Goal: Task Accomplishment & Management: Manage account settings

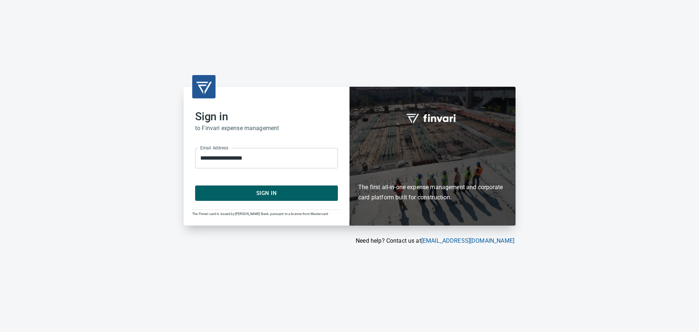
click at [283, 196] on span "Sign In" at bounding box center [266, 192] width 127 height 9
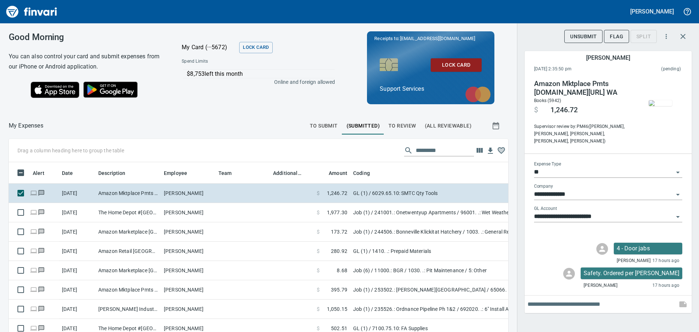
scroll to position [241, 483]
click at [330, 125] on span "To Submit" at bounding box center [324, 125] width 28 height 9
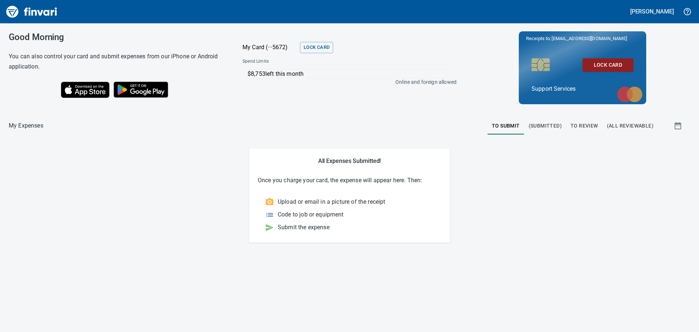
click at [591, 126] on span "To Review" at bounding box center [585, 125] width 28 height 9
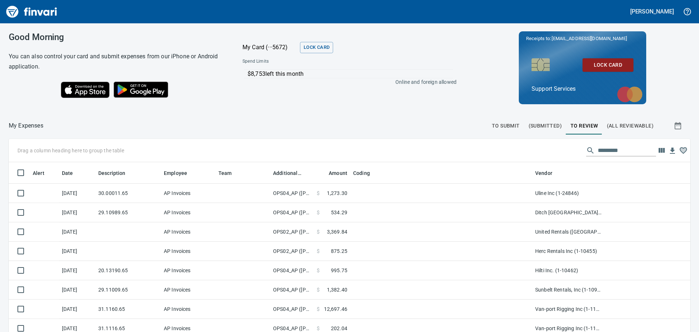
scroll to position [246, 666]
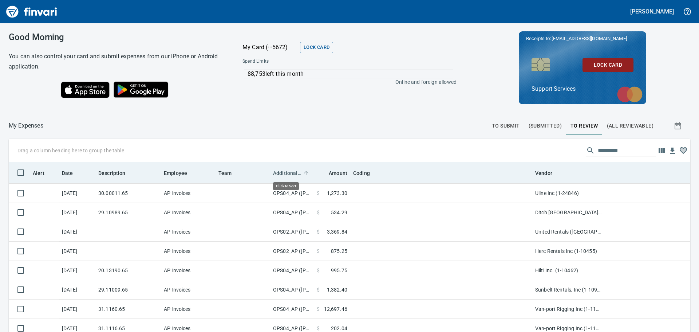
click at [293, 174] on span "Additional Reviewer" at bounding box center [287, 173] width 28 height 9
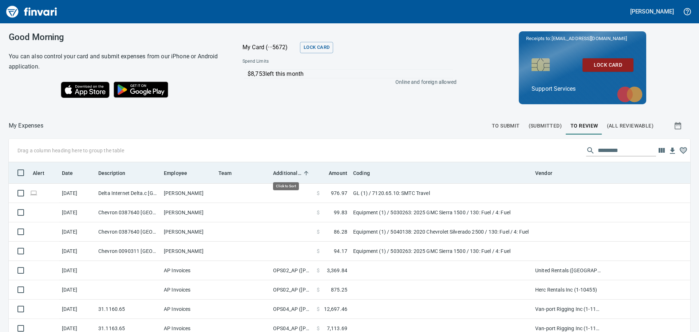
click at [293, 174] on span "Additional Reviewer" at bounding box center [287, 173] width 28 height 9
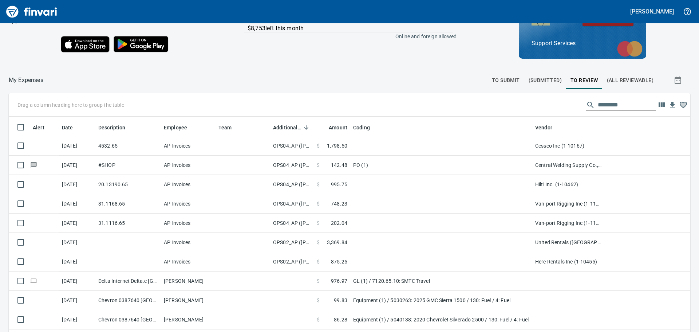
scroll to position [82, 0]
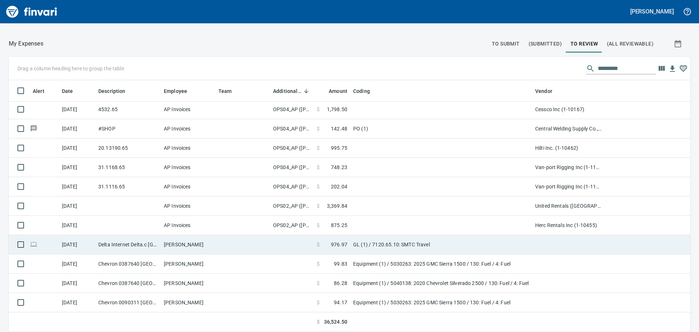
click at [281, 246] on td at bounding box center [292, 244] width 44 height 19
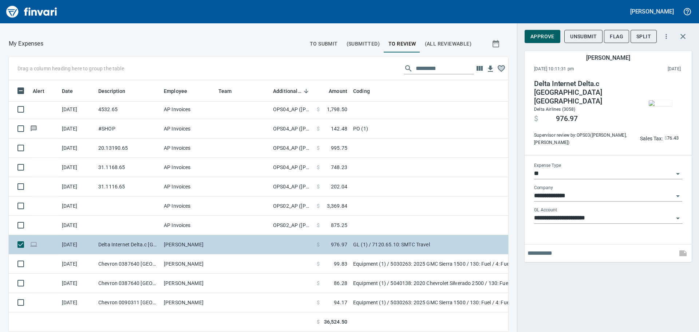
scroll to position [241, 483]
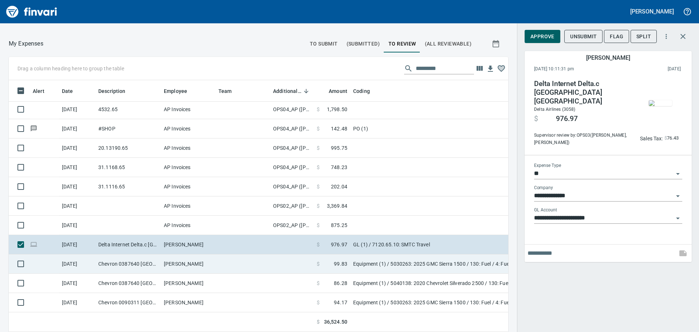
click at [281, 255] on td at bounding box center [292, 263] width 44 height 19
type input "*********"
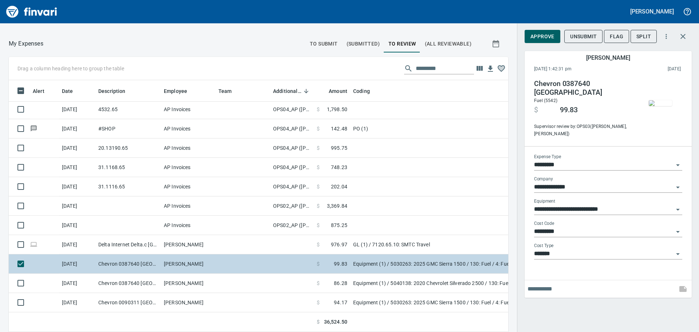
click at [279, 271] on td at bounding box center [292, 263] width 44 height 19
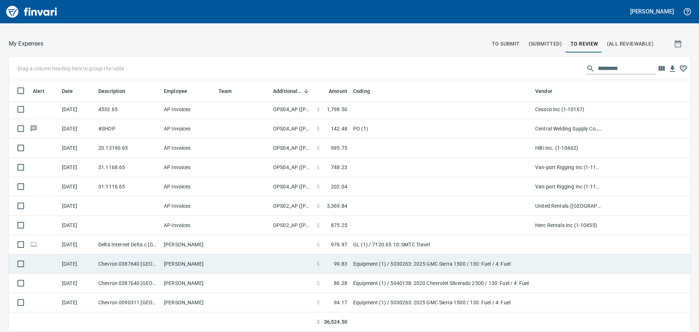
scroll to position [246, 664]
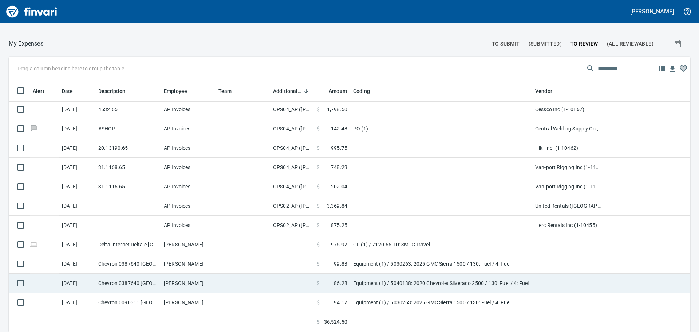
click at [276, 289] on td at bounding box center [292, 283] width 44 height 19
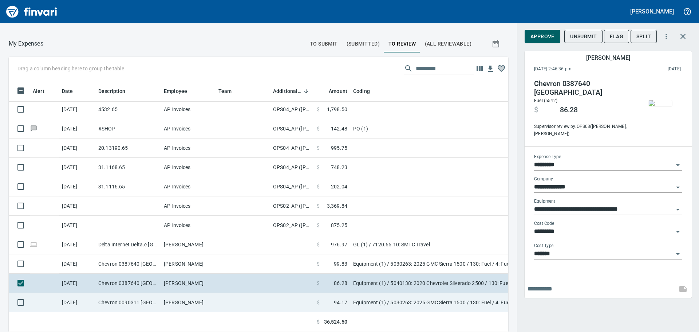
scroll to position [241, 483]
click at [276, 303] on td at bounding box center [292, 302] width 44 height 19
type input "**********"
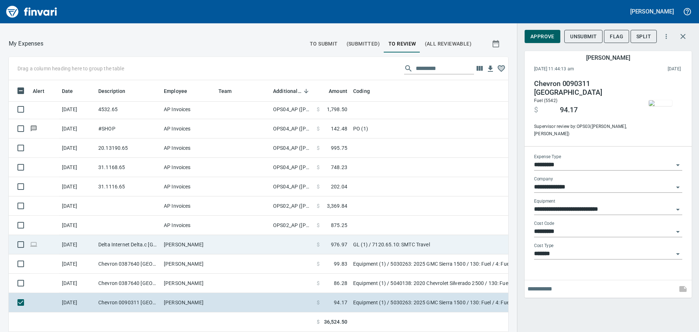
click at [268, 250] on td at bounding box center [243, 244] width 55 height 19
type input "**"
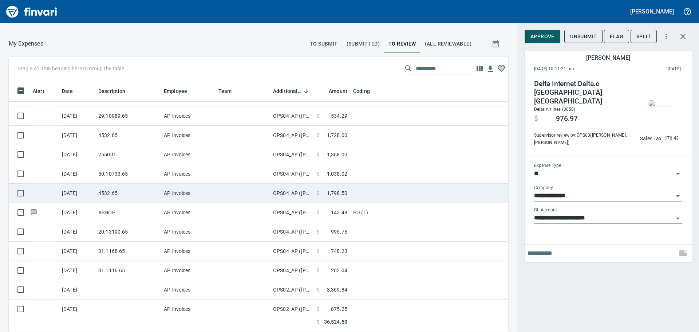
scroll to position [73, 0]
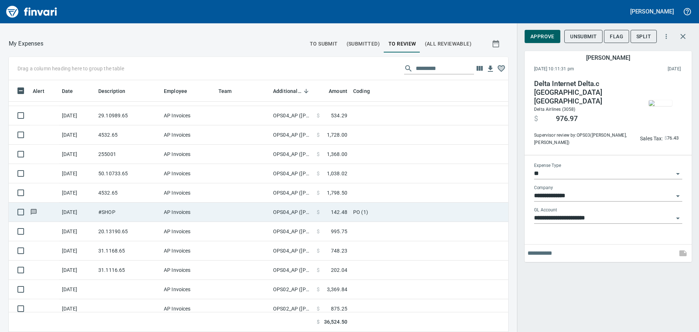
click at [262, 214] on td at bounding box center [243, 212] width 55 height 19
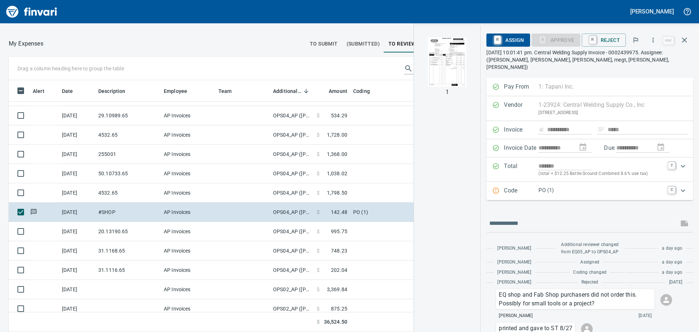
click at [446, 67] on img "button" at bounding box center [448, 62] width 50 height 50
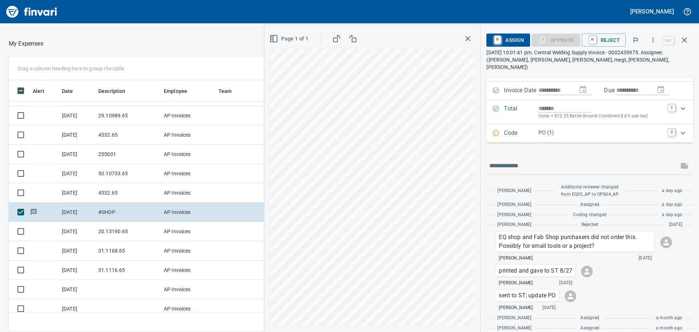
scroll to position [69, 0]
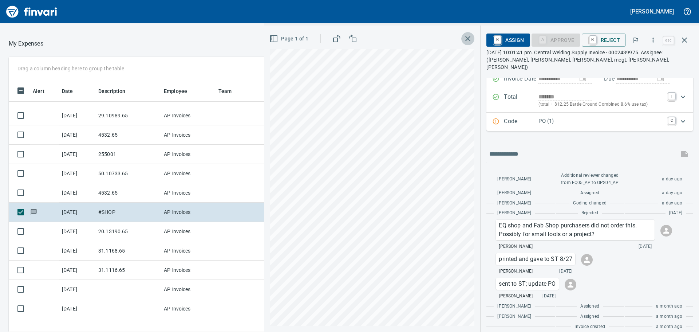
click at [470, 39] on icon "button" at bounding box center [468, 38] width 5 height 5
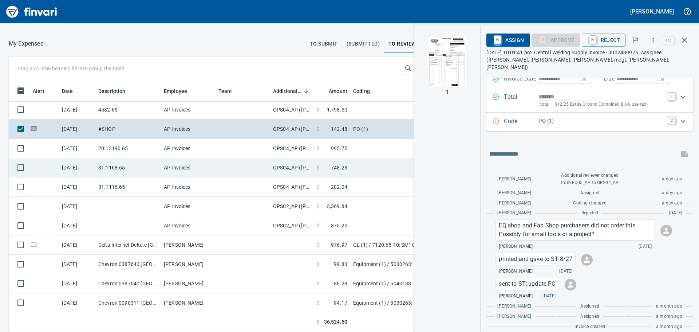
scroll to position [162, 0]
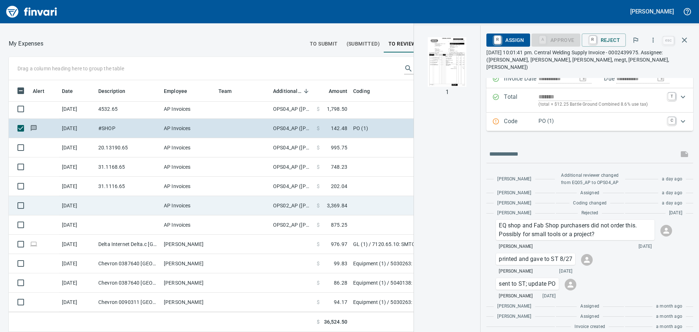
click at [345, 196] on td "$ 3,369.84" at bounding box center [332, 205] width 36 height 19
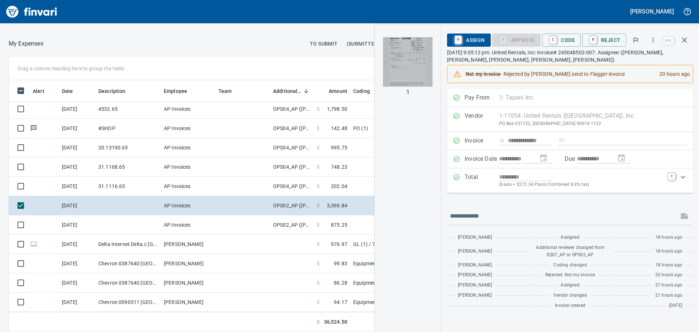
click at [401, 53] on img "button" at bounding box center [408, 62] width 50 height 50
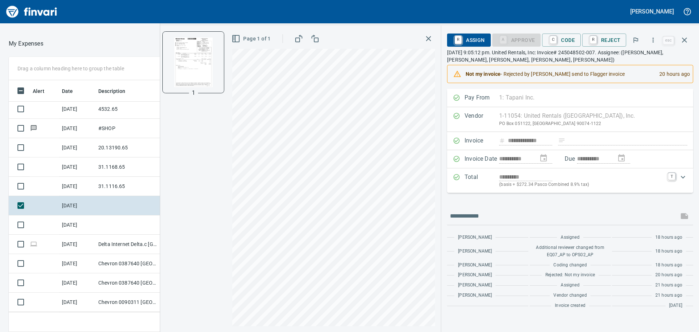
click at [433, 39] on icon "button" at bounding box center [428, 38] width 9 height 9
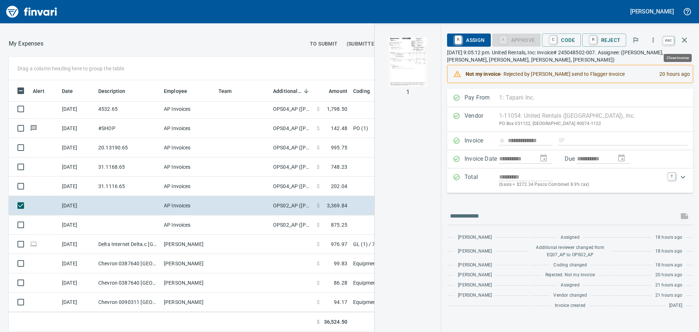
scroll to position [241, 483]
click at [684, 40] on icon "button" at bounding box center [685, 40] width 9 height 9
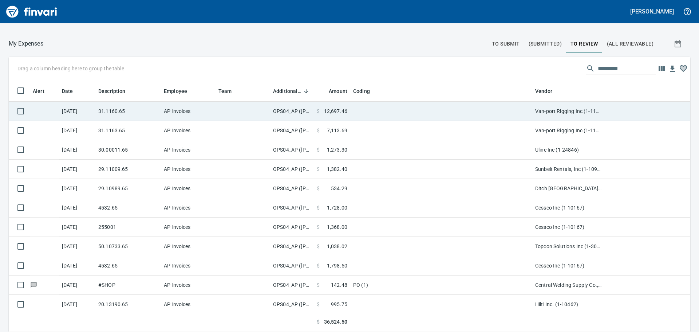
click at [325, 113] on span "12,697.46" at bounding box center [335, 110] width 23 height 7
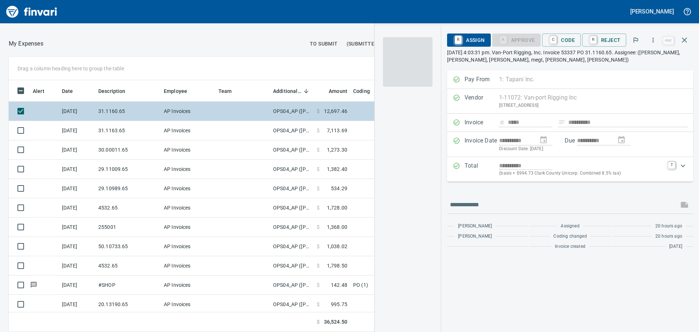
scroll to position [241, 483]
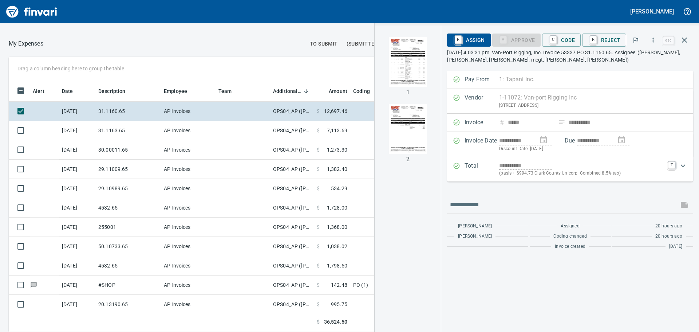
click at [404, 57] on img "button" at bounding box center [408, 62] width 50 height 50
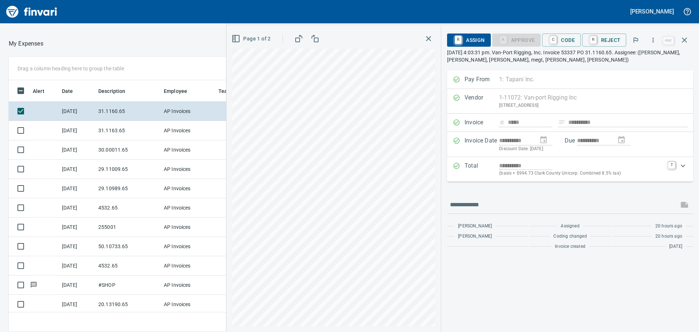
click at [433, 39] on icon "button" at bounding box center [428, 38] width 9 height 9
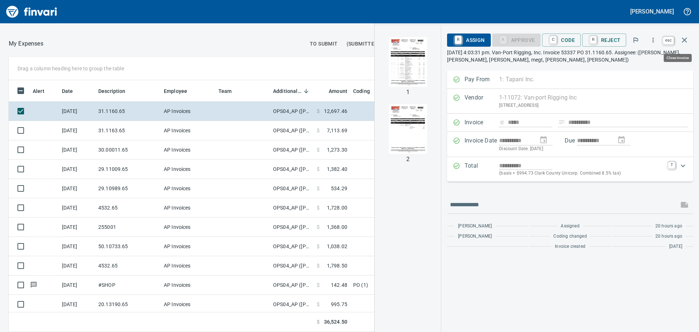
click at [687, 35] on button "button" at bounding box center [684, 39] width 17 height 17
